Goal: Transaction & Acquisition: Purchase product/service

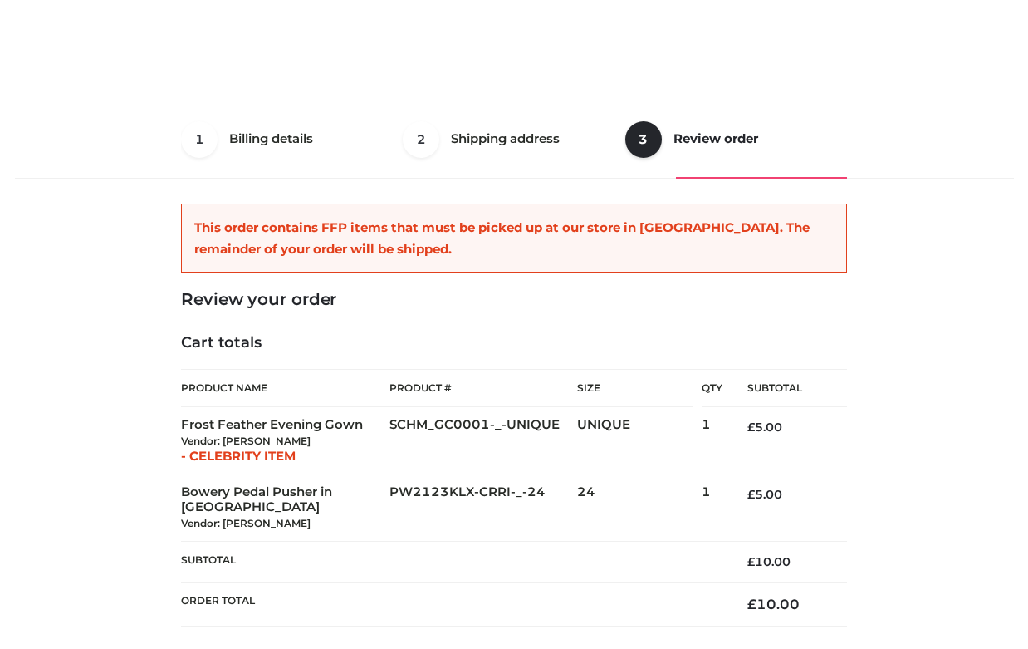
select select "**"
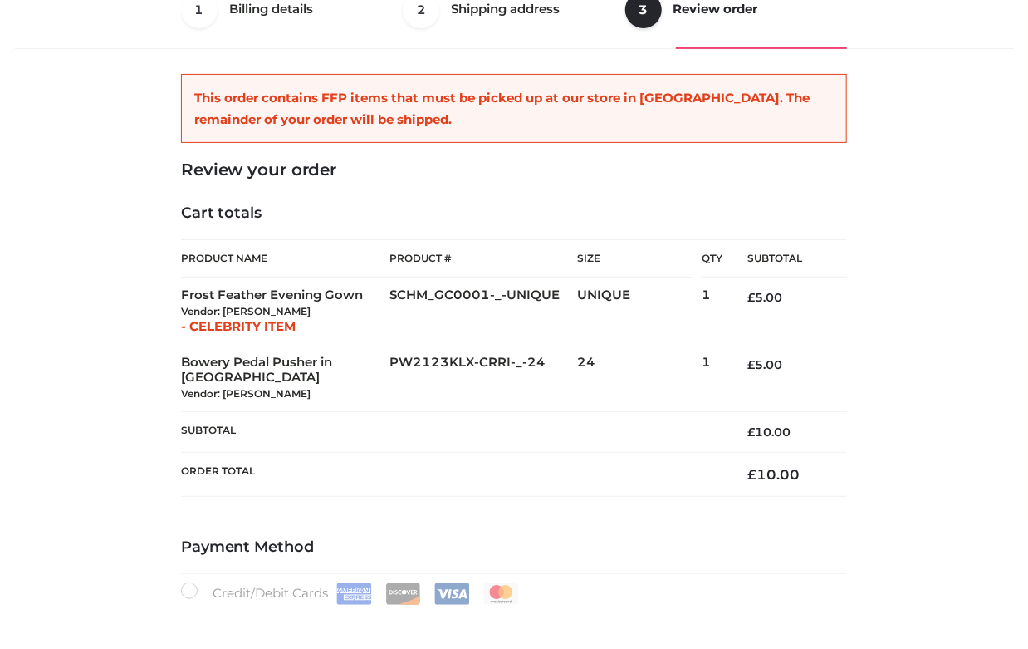
click at [928, 277] on div "1 Billing details Billing 2 Shipping address Shipping 3 Review order Order Bill…" at bounding box center [514, 384] width 1012 height 827
click at [136, 378] on div "1 Billing details Billing 2 Shipping address Shipping 3 Review order Order Bill…" at bounding box center [514, 384] width 1012 height 827
click at [125, 353] on div "1 Billing details Billing 2 Shipping address Shipping 3 Review order Order Bill…" at bounding box center [514, 384] width 1012 height 827
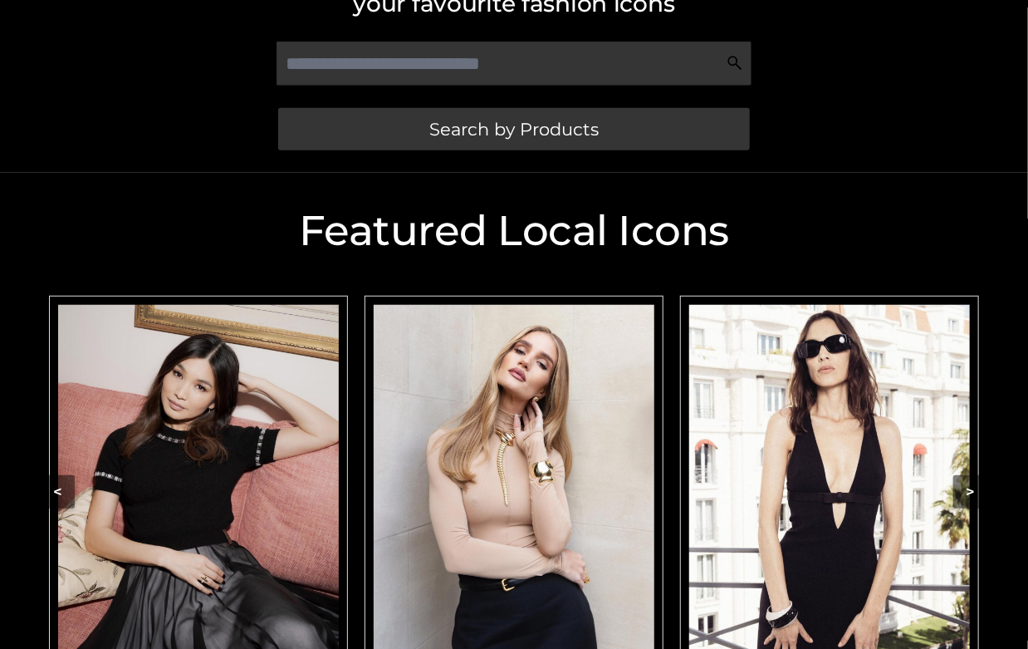
scroll to position [439, 0]
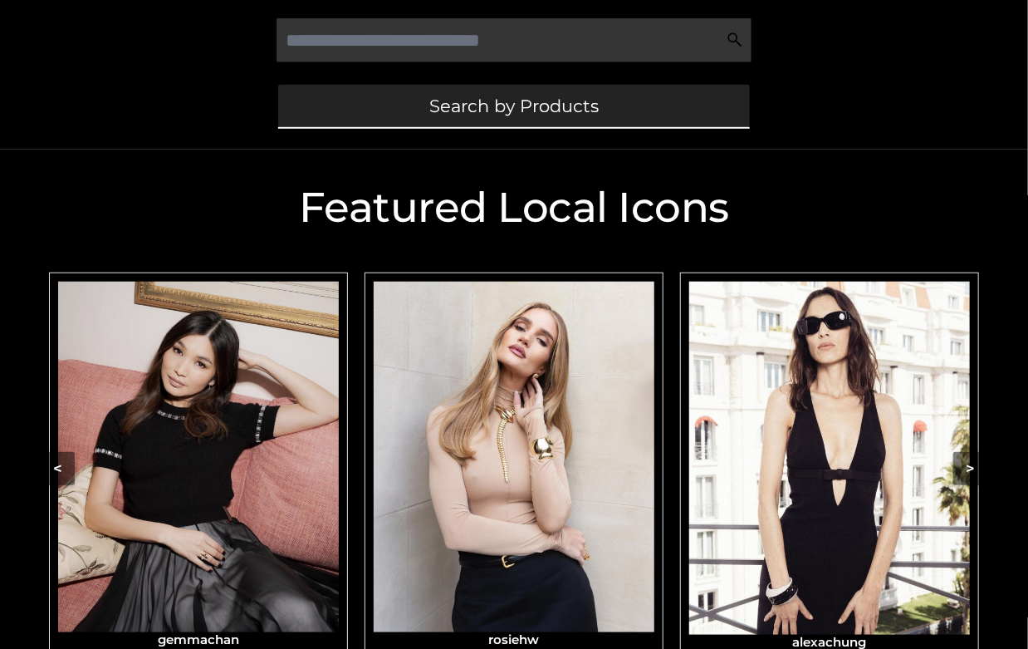
click at [565, 111] on span "Search by Products" at bounding box center [513, 105] width 169 height 17
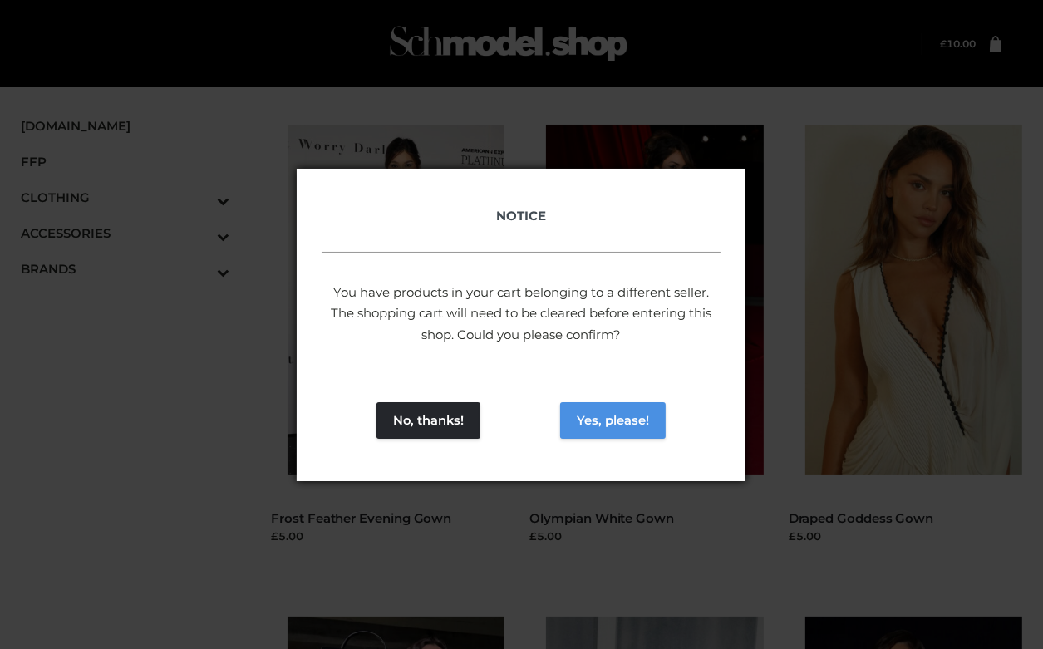
click at [600, 431] on button "Yes, please!" at bounding box center [613, 420] width 106 height 37
